Goal: Task Accomplishment & Management: Use online tool/utility

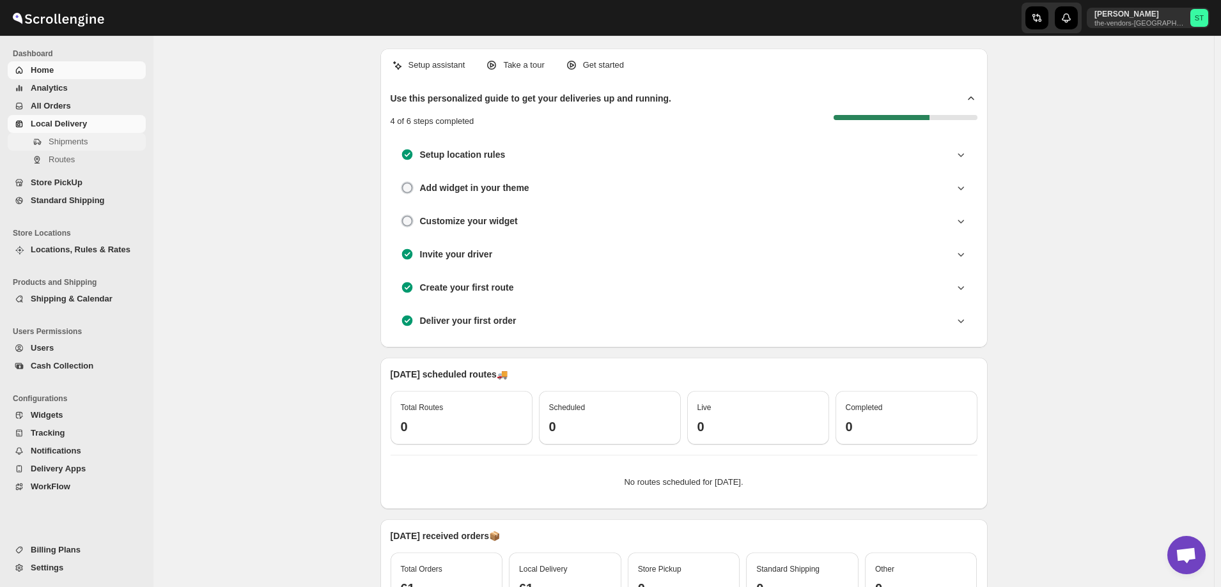
click at [68, 148] on button "Shipments" at bounding box center [77, 142] width 138 height 18
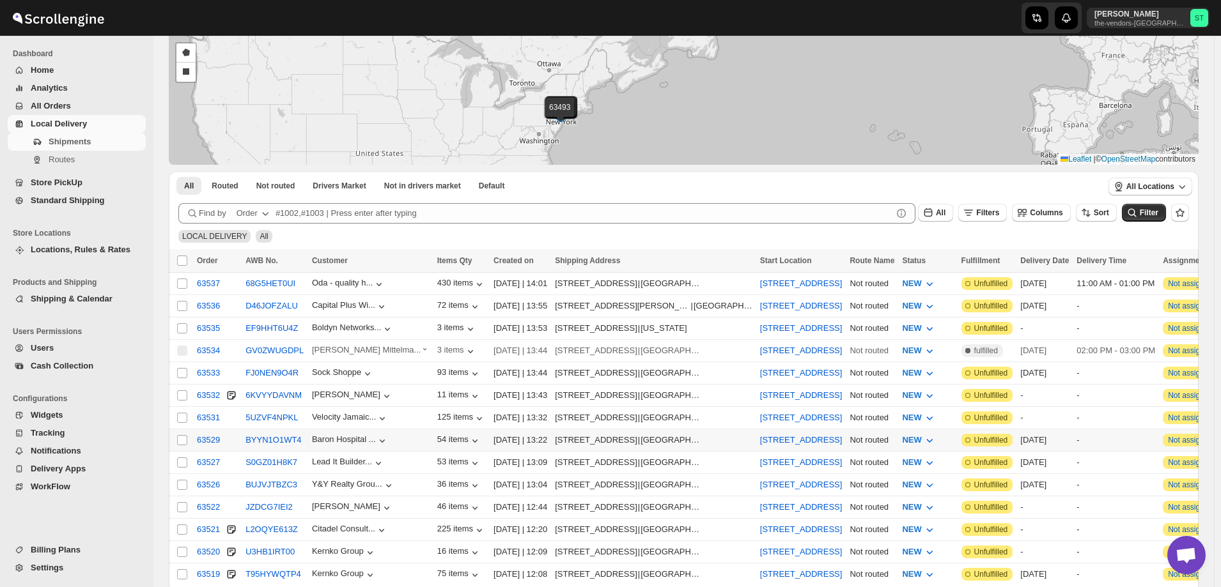
scroll to position [128, 0]
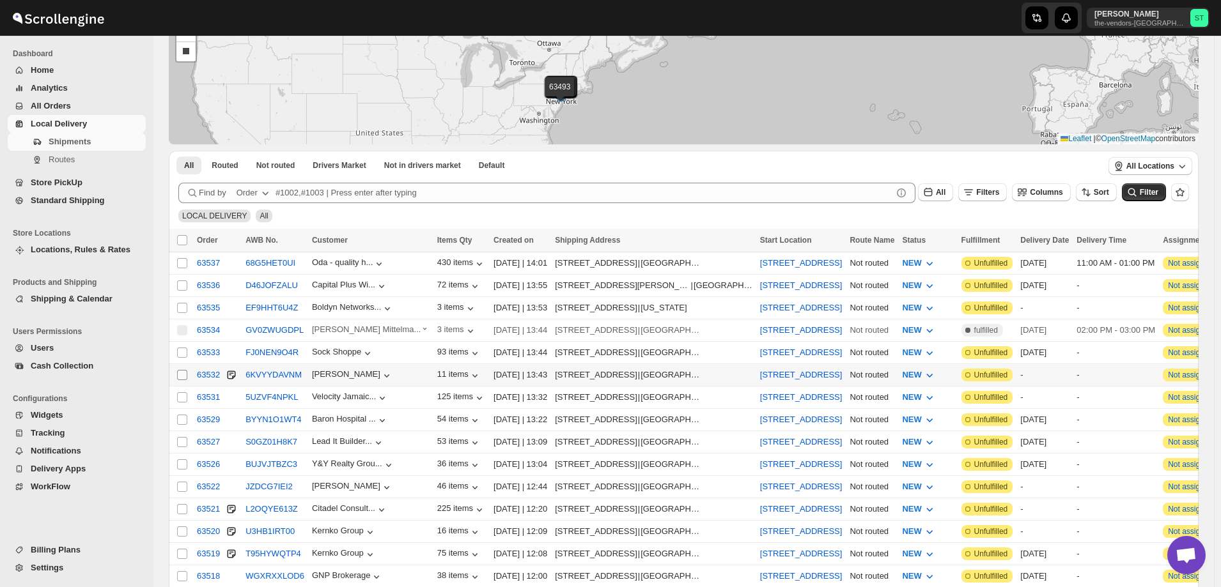
click at [183, 373] on input "Select shipment" at bounding box center [182, 375] width 10 height 10
checkbox input "true"
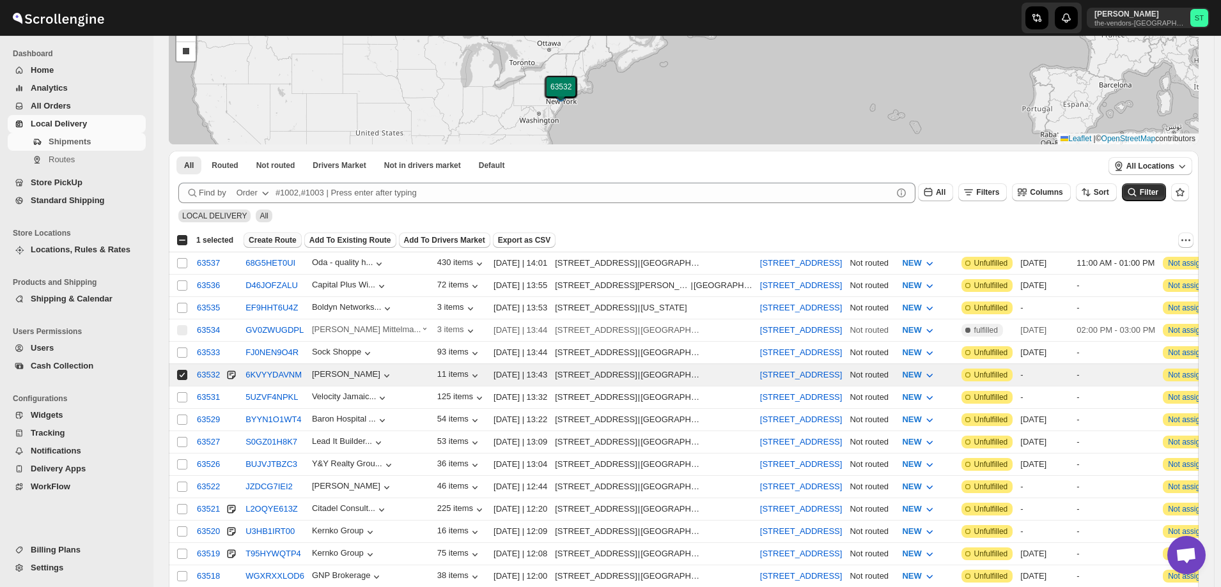
click at [286, 240] on span "Create Route" at bounding box center [273, 240] width 48 height 10
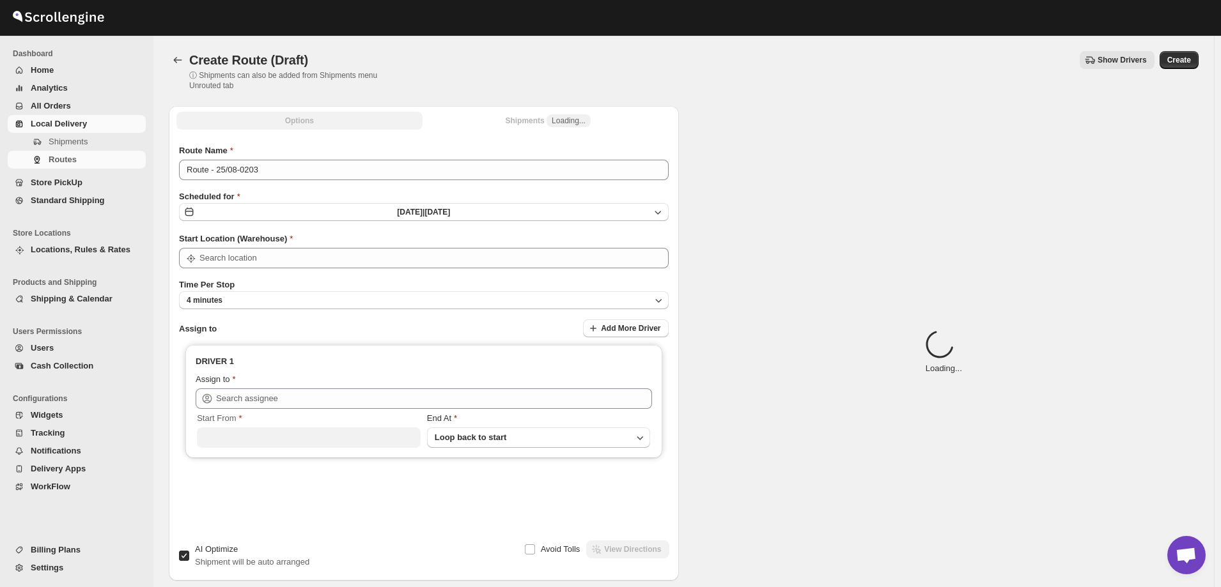
type input "[STREET_ADDRESS]"
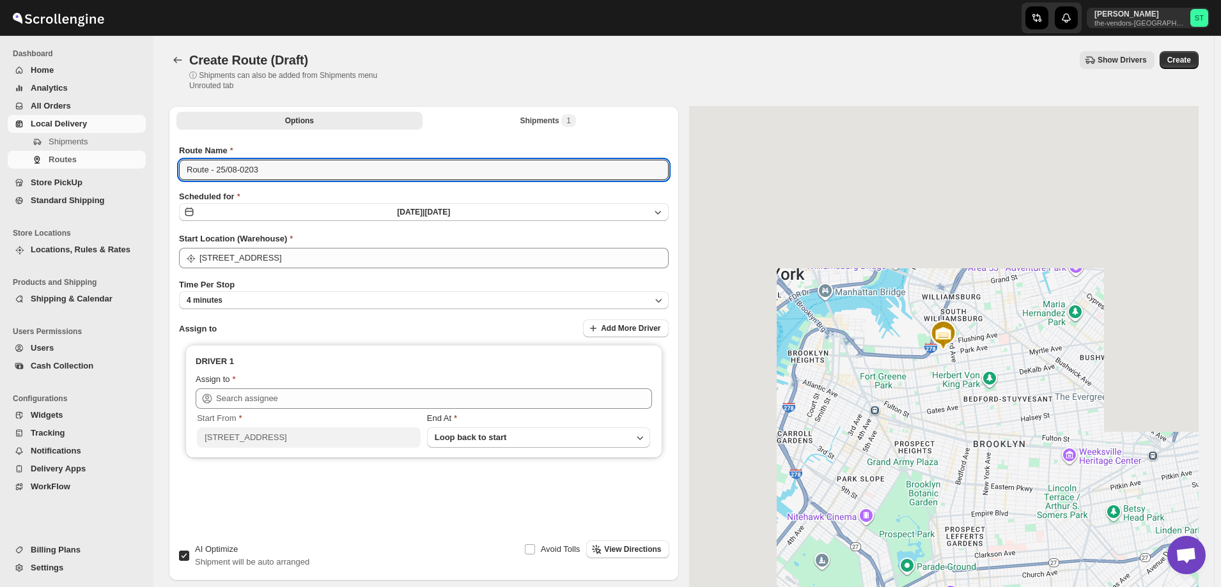
drag, startPoint x: 352, startPoint y: 165, endPoint x: -88, endPoint y: 249, distance: 447.0
click at [0, 249] on html "Skip to content [PERSON_NAME] the-vendors-[GEOGRAPHIC_DATA] ST Dashboard Home A…" at bounding box center [610, 293] width 1221 height 587
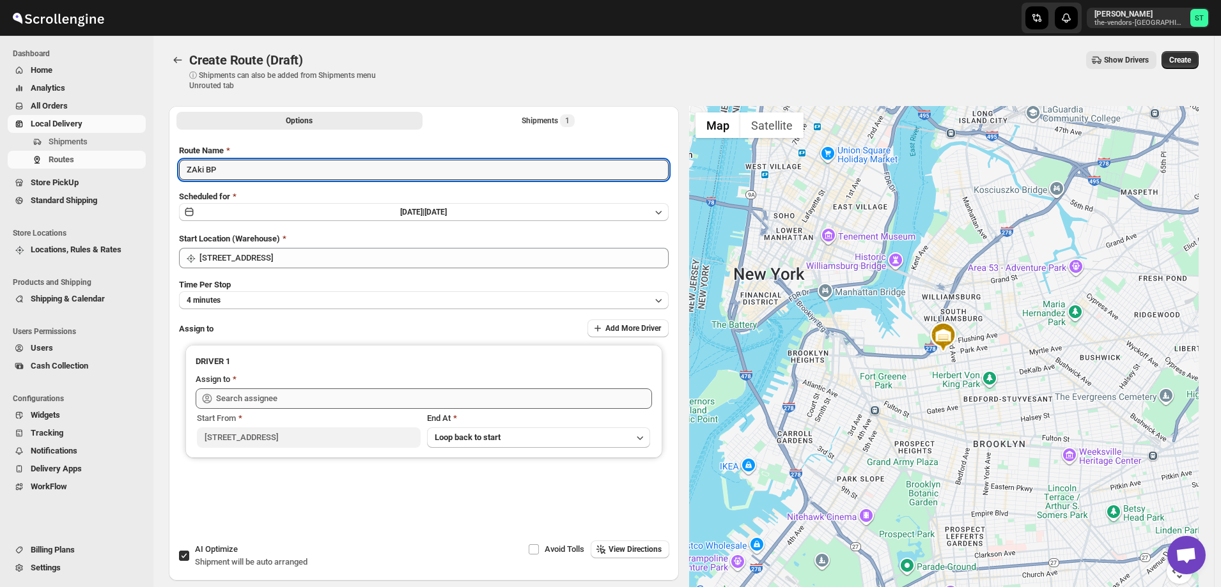
type input "ZAki BP"
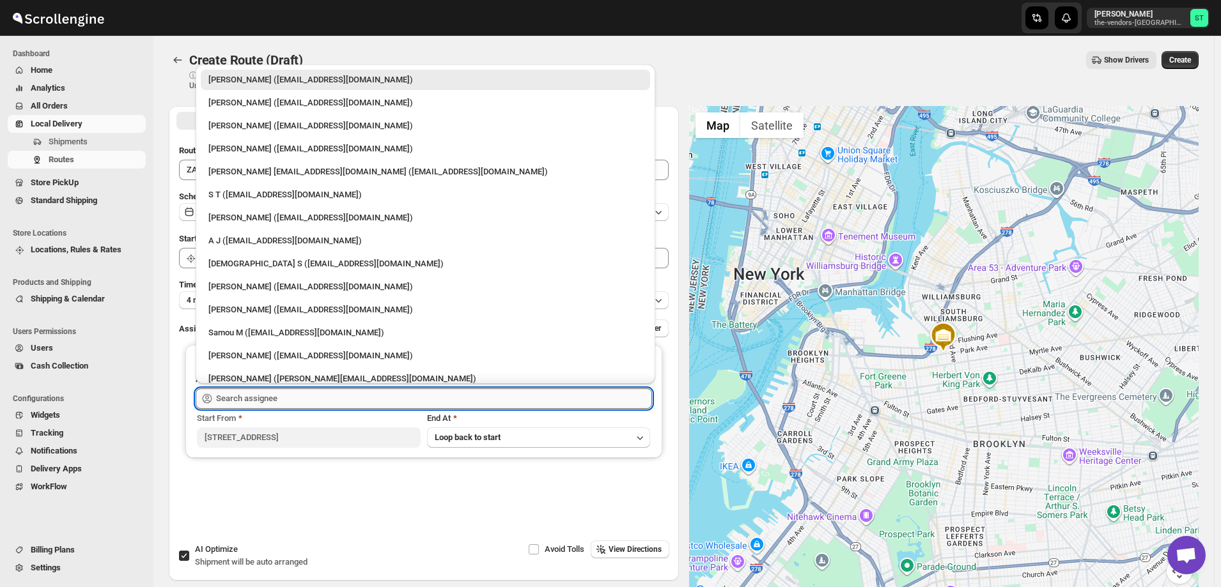
click at [261, 401] on input "text" at bounding box center [434, 399] width 436 height 20
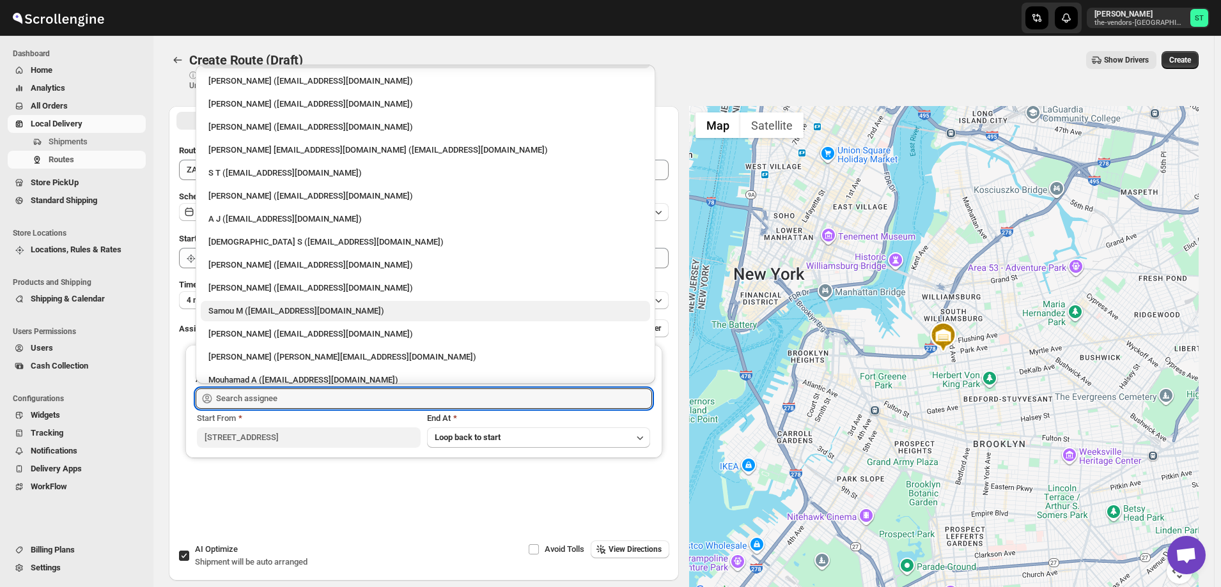
scroll to position [33, 0]
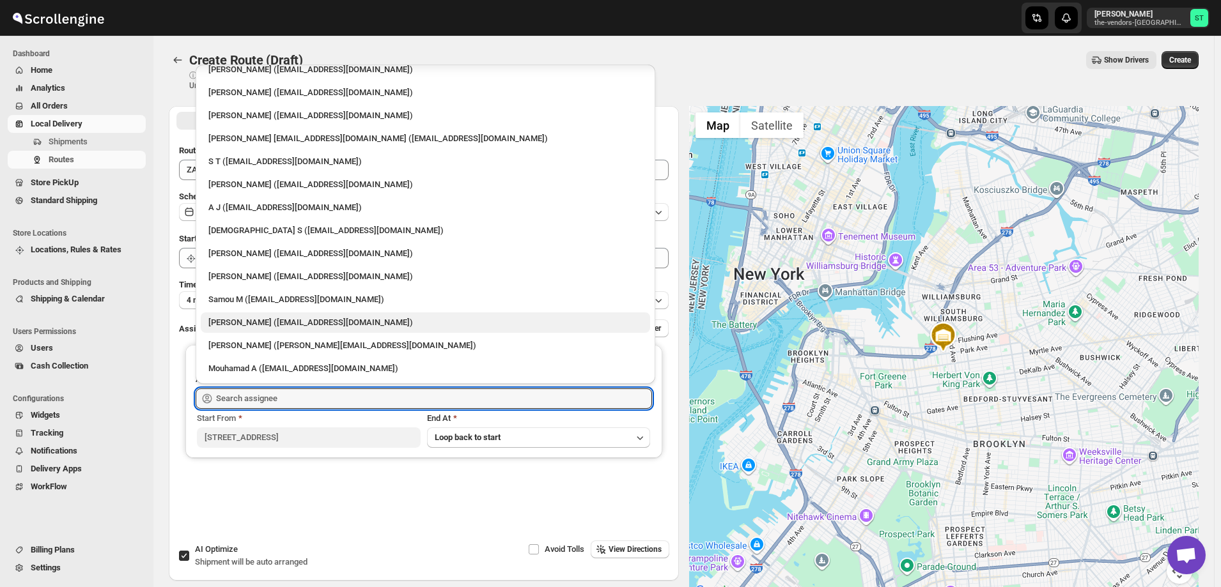
click at [300, 318] on div "[PERSON_NAME] ([EMAIL_ADDRESS][DOMAIN_NAME])" at bounding box center [425, 322] width 434 height 13
type input "[PERSON_NAME] ([EMAIL_ADDRESS][DOMAIN_NAME])"
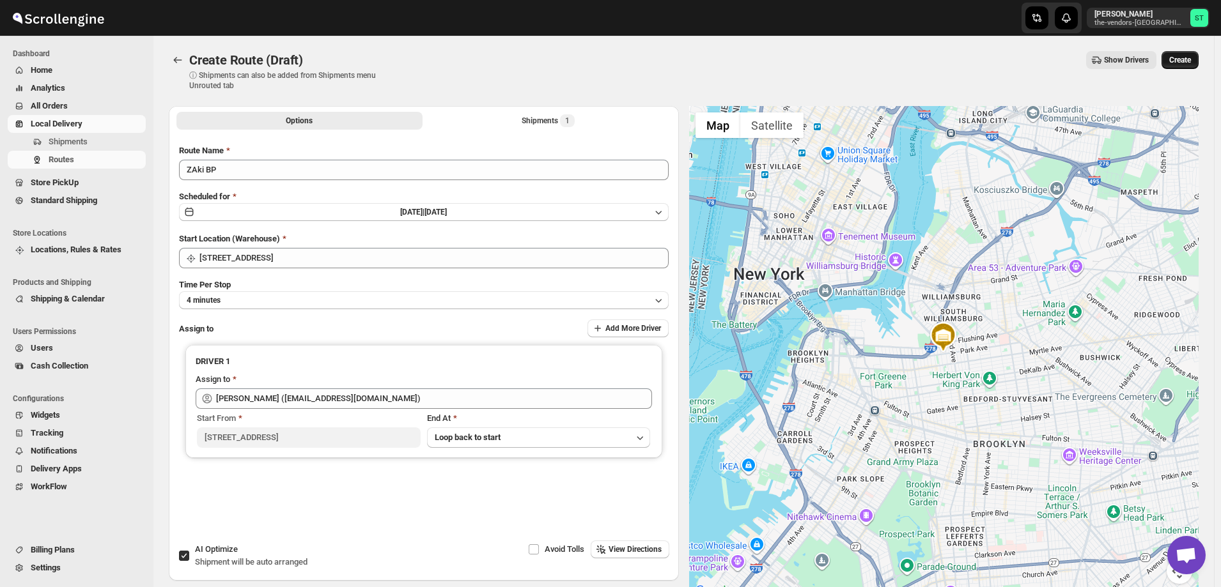
click at [1191, 63] on span "Create" at bounding box center [1180, 60] width 22 height 10
